Goal: Information Seeking & Learning: Learn about a topic

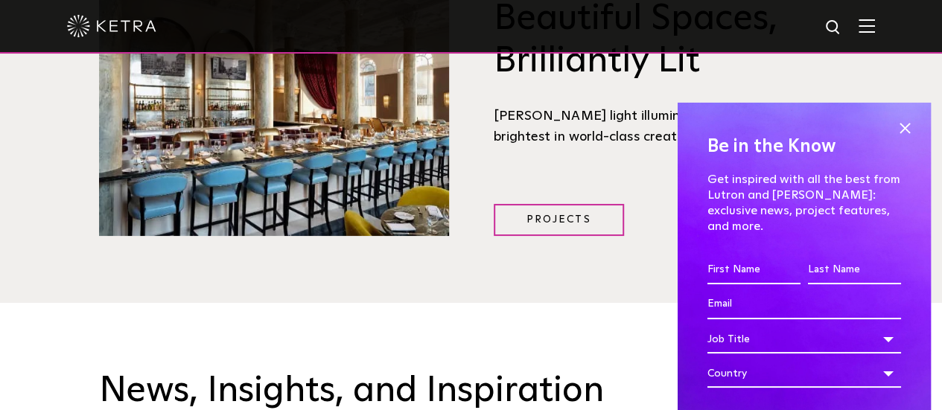
scroll to position [1844, 0]
click at [894, 126] on span at bounding box center [905, 129] width 22 height 22
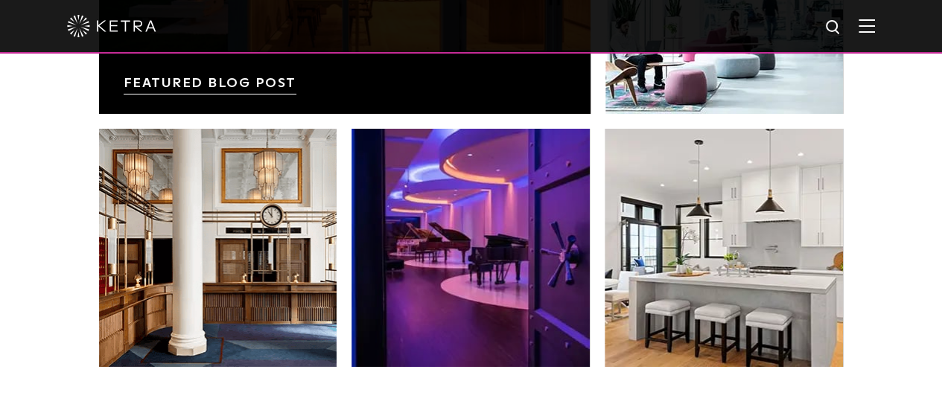
scroll to position [2662, 0]
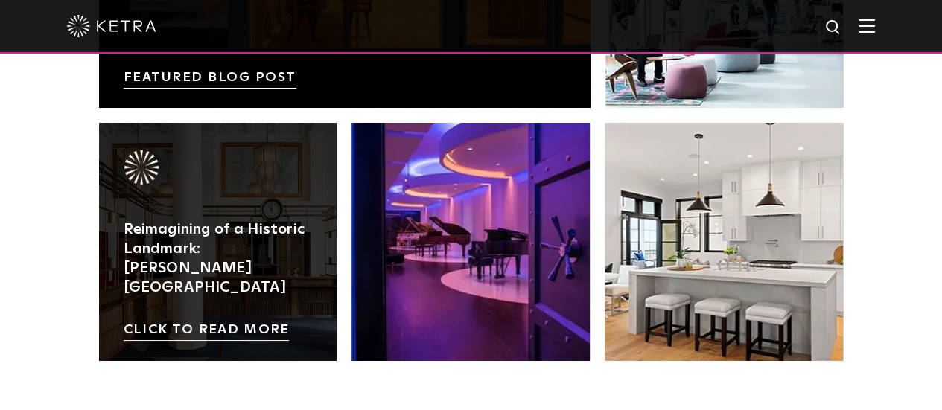
click at [225, 245] on link at bounding box center [218, 242] width 238 height 238
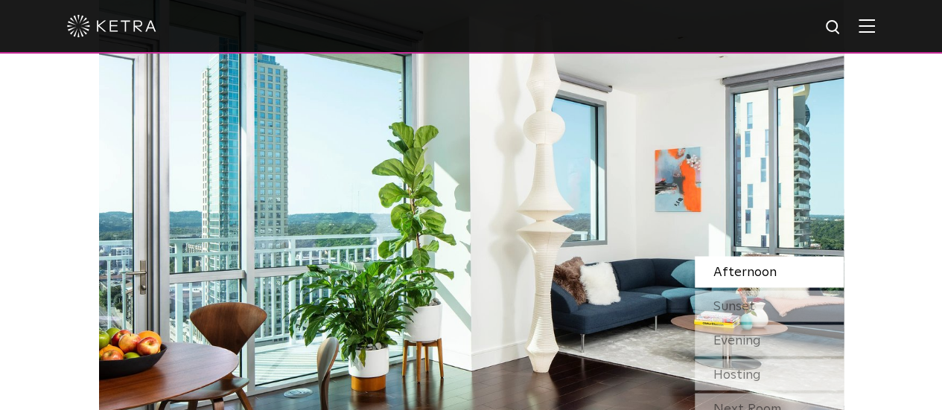
scroll to position [1212, 0]
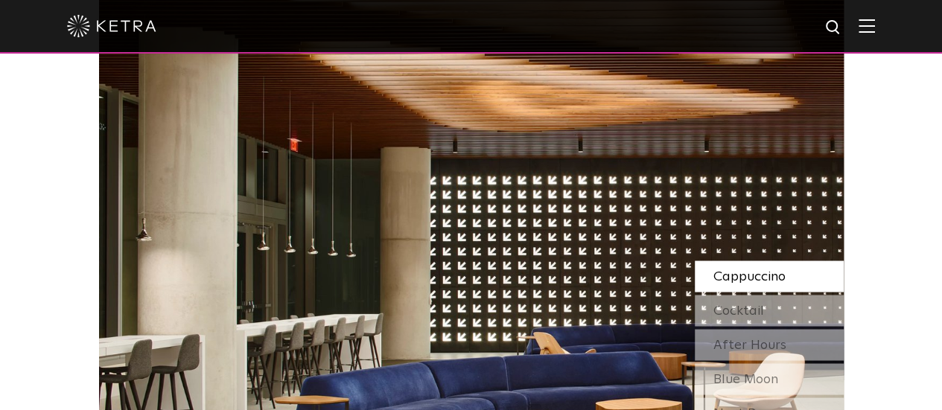
click at [875, 29] on img at bounding box center [867, 26] width 16 height 14
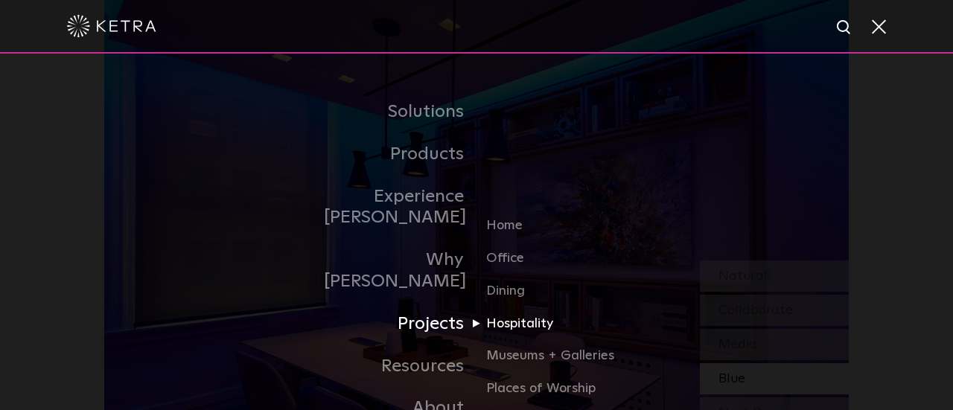
click at [518, 314] on link "Hospitality" at bounding box center [557, 330] width 143 height 33
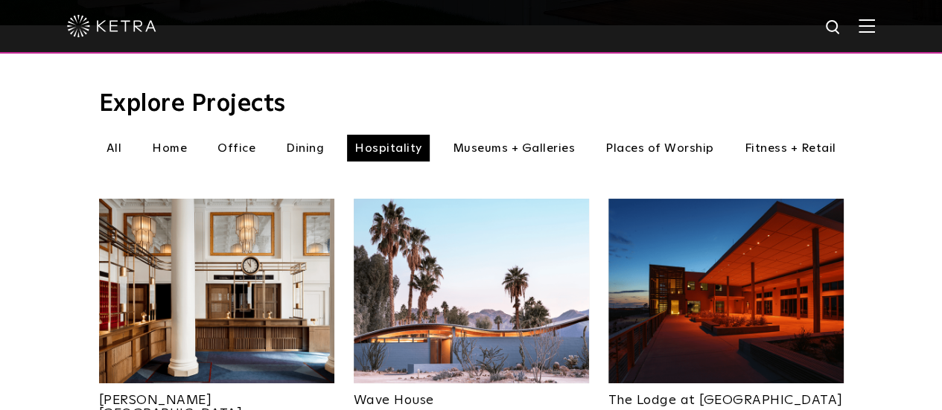
scroll to position [471, 0]
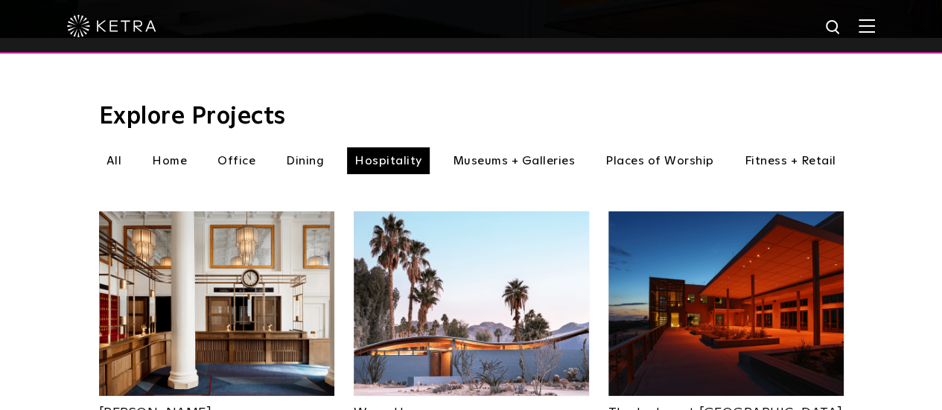
click at [875, 25] on img at bounding box center [867, 26] width 16 height 14
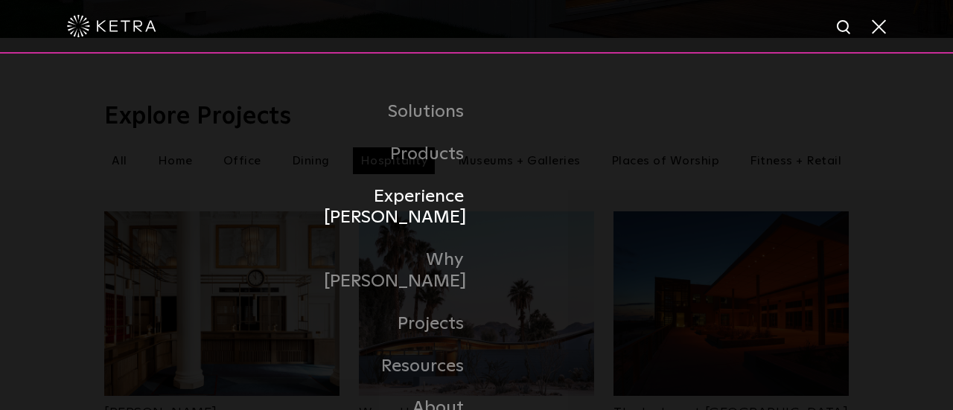
click at [443, 202] on link "Experience [PERSON_NAME]" at bounding box center [400, 208] width 153 height 64
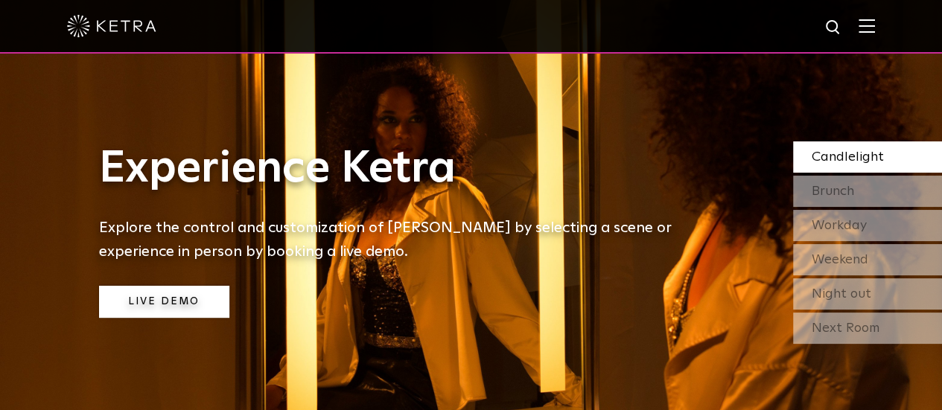
click at [199, 302] on link "Live Demo" at bounding box center [164, 302] width 130 height 32
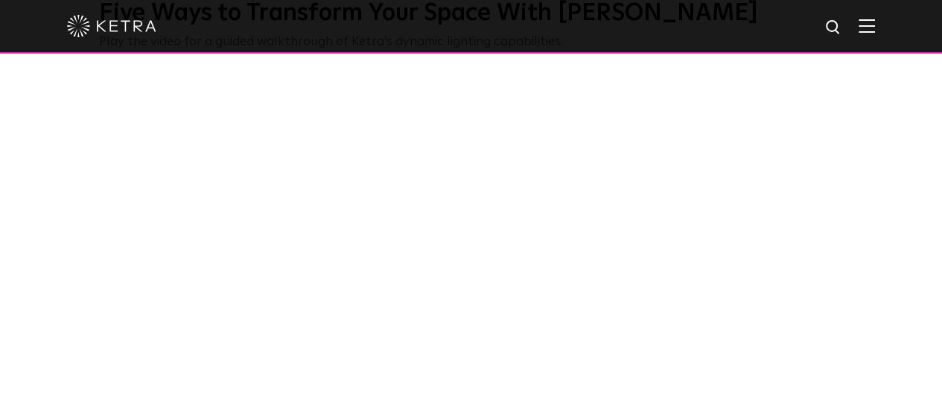
scroll to position [500, 0]
